Goal: Information Seeking & Learning: Learn about a topic

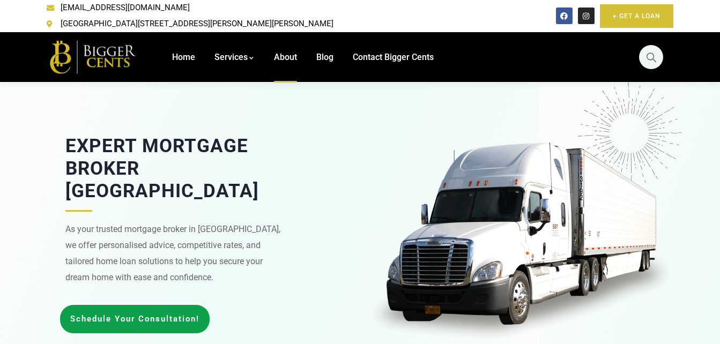
drag, startPoint x: 0, startPoint y: 0, endPoint x: 290, endPoint y: 49, distance: 293.8
click at [290, 52] on span "About" at bounding box center [285, 57] width 23 height 10
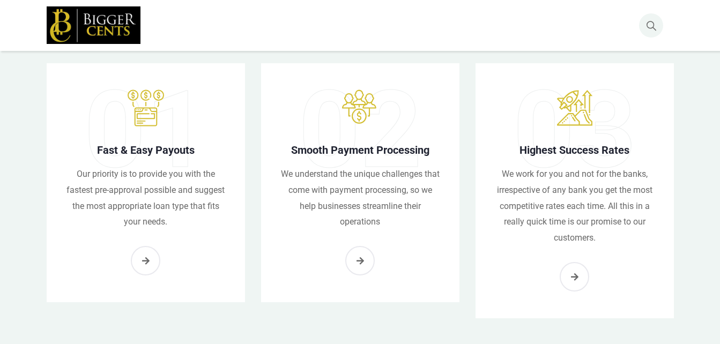
scroll to position [858, 0]
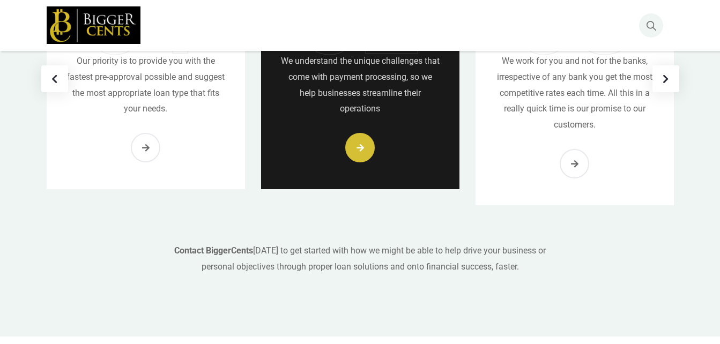
click at [350, 129] on link "2 / 3" at bounding box center [360, 69] width 198 height 239
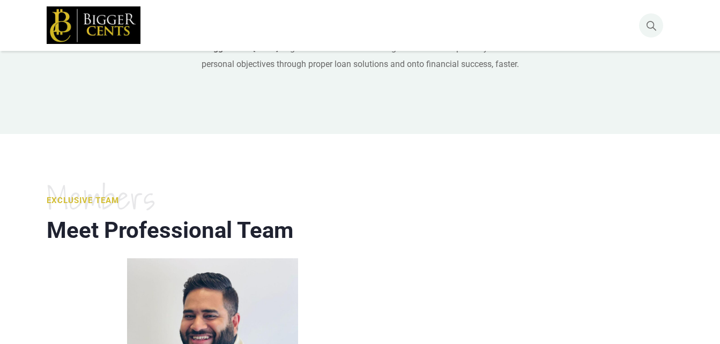
scroll to position [912, 0]
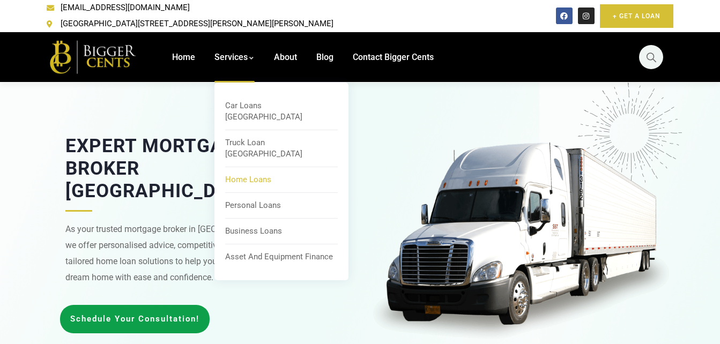
click at [257, 175] on span "Home Loans" at bounding box center [248, 180] width 46 height 10
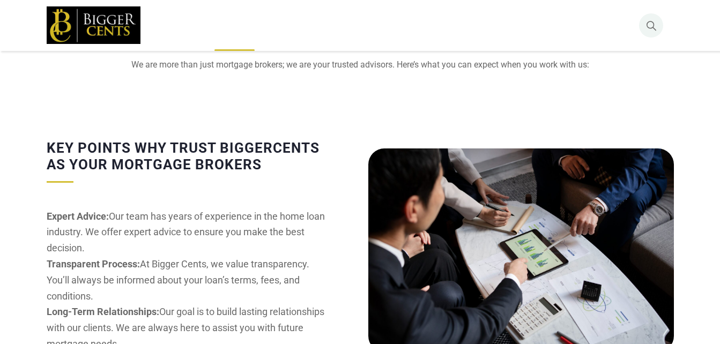
scroll to position [2038, 0]
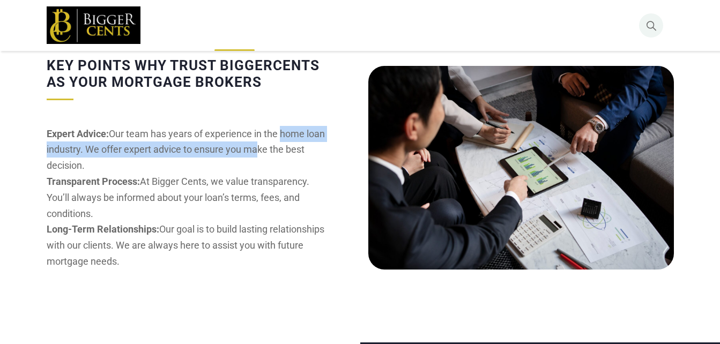
drag, startPoint x: 279, startPoint y: 114, endPoint x: 250, endPoint y: 126, distance: 31.8
click at [250, 126] on p "Expert Advice: Our team has years of experience in the home loan industry. We o…" at bounding box center [190, 198] width 287 height 144
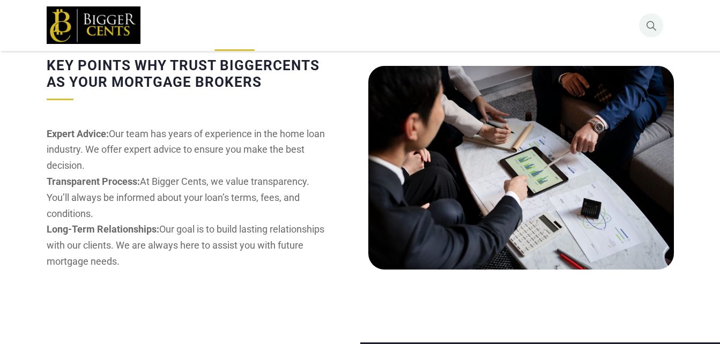
drag, startPoint x: 250, startPoint y: 126, endPoint x: 252, endPoint y: 172, distance: 46.7
click at [252, 172] on p "Expert Advice: Our team has years of experience in the home loan industry. We o…" at bounding box center [190, 198] width 287 height 144
